Goal: Task Accomplishment & Management: Manage account settings

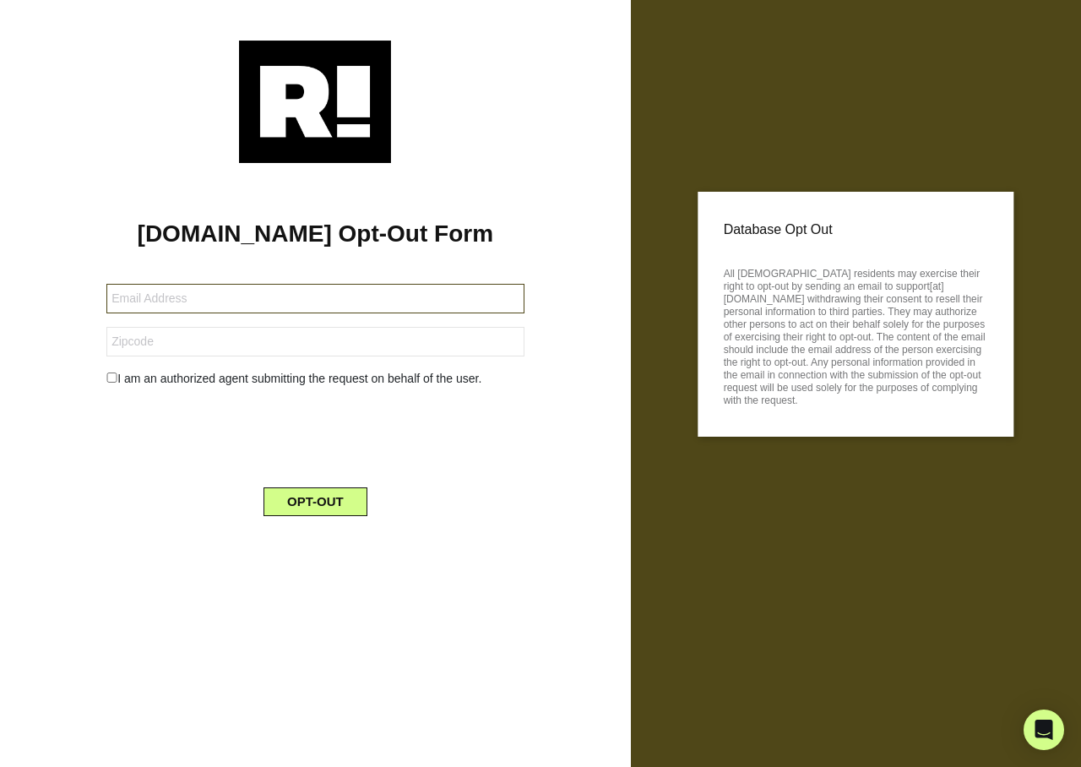
type input "[EMAIL_ADDRESS][DOMAIN_NAME]"
type input "memille99@yahoo.com"
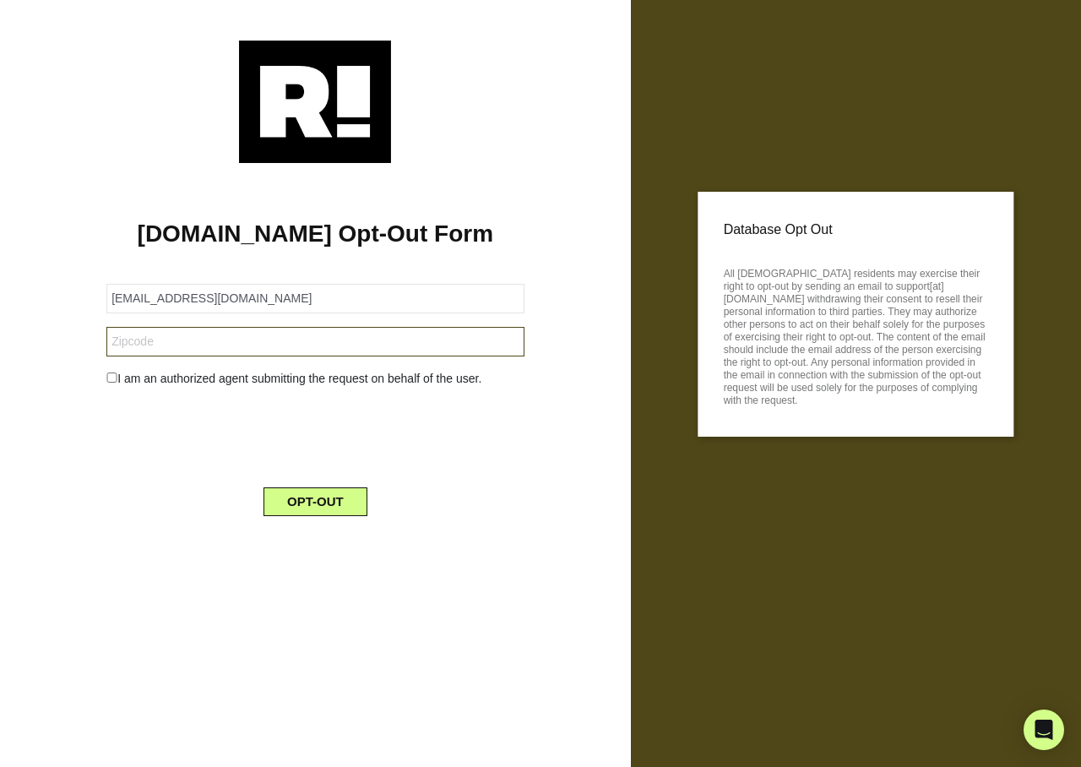
type input "53406"
